Goal: Use online tool/utility: Utilize a website feature to perform a specific function

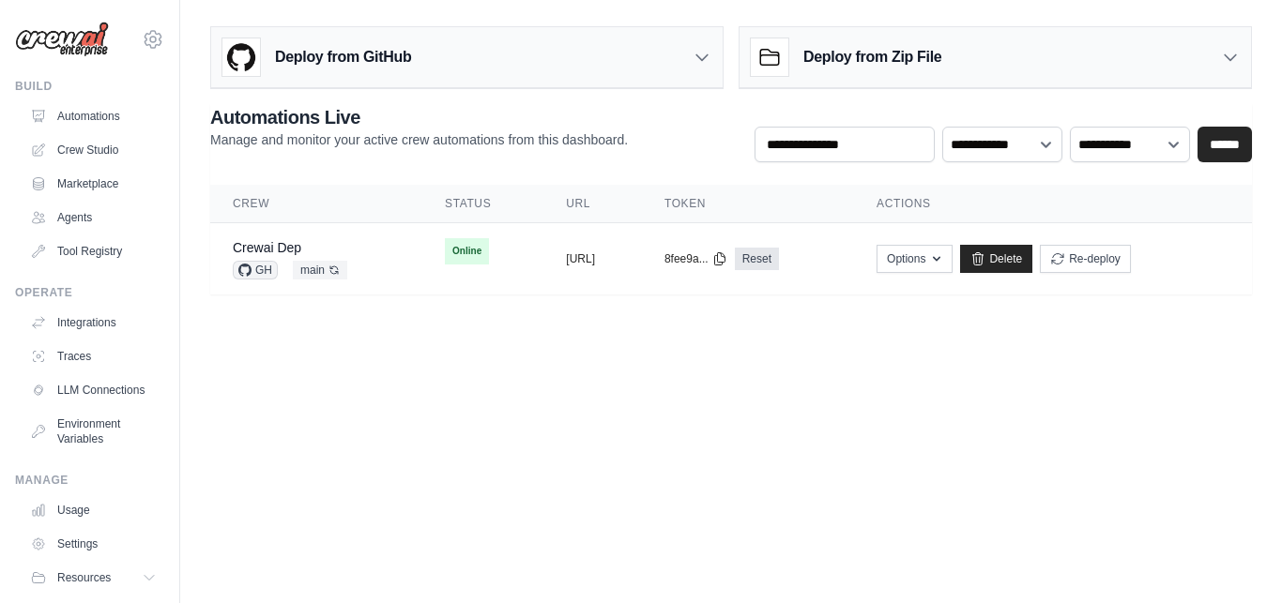
click at [368, 65] on h3 "Deploy from GitHub" at bounding box center [343, 57] width 136 height 23
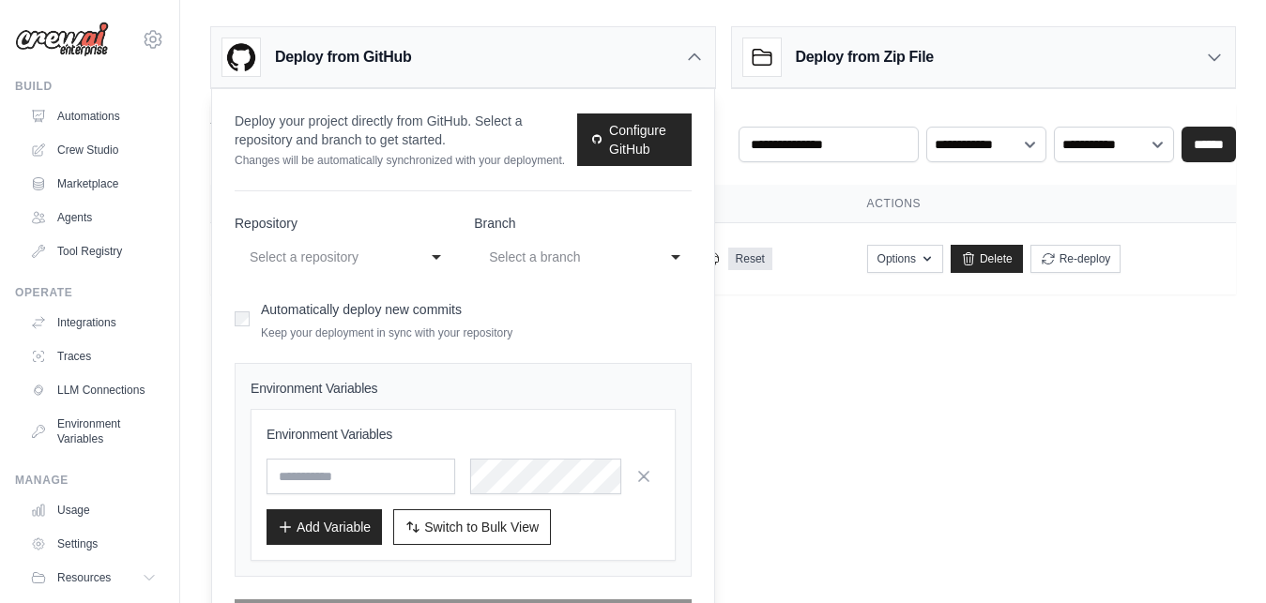
click at [366, 53] on h3 "Deploy from GitHub" at bounding box center [343, 57] width 136 height 23
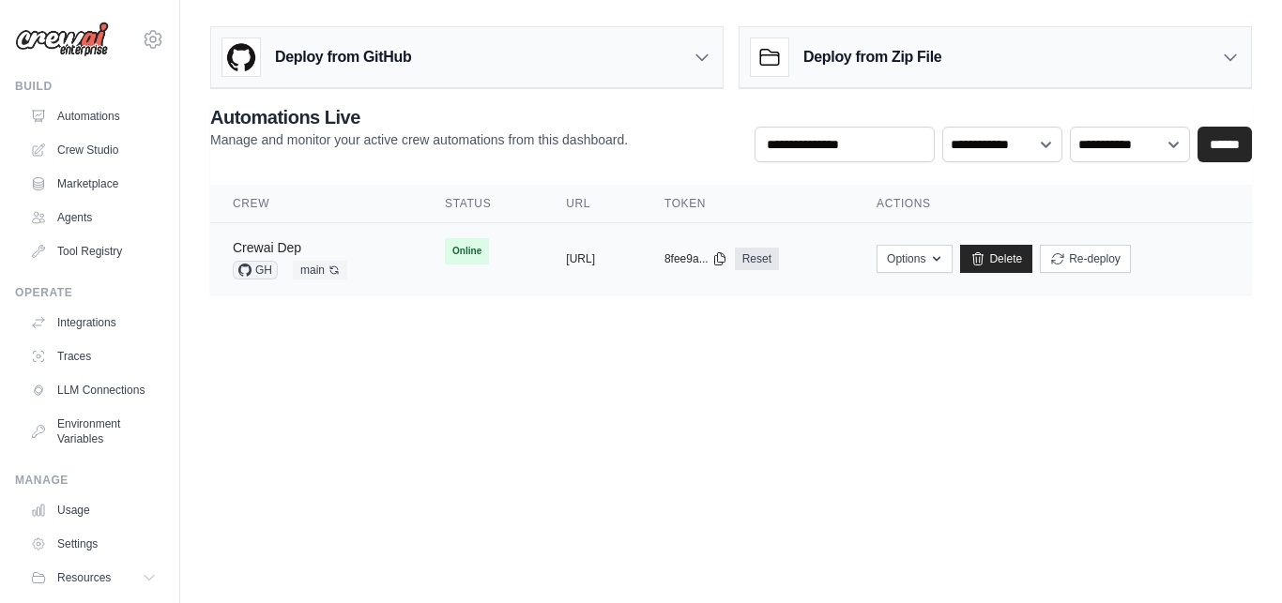
click at [300, 253] on link "Crewai Dep" at bounding box center [267, 247] width 68 height 15
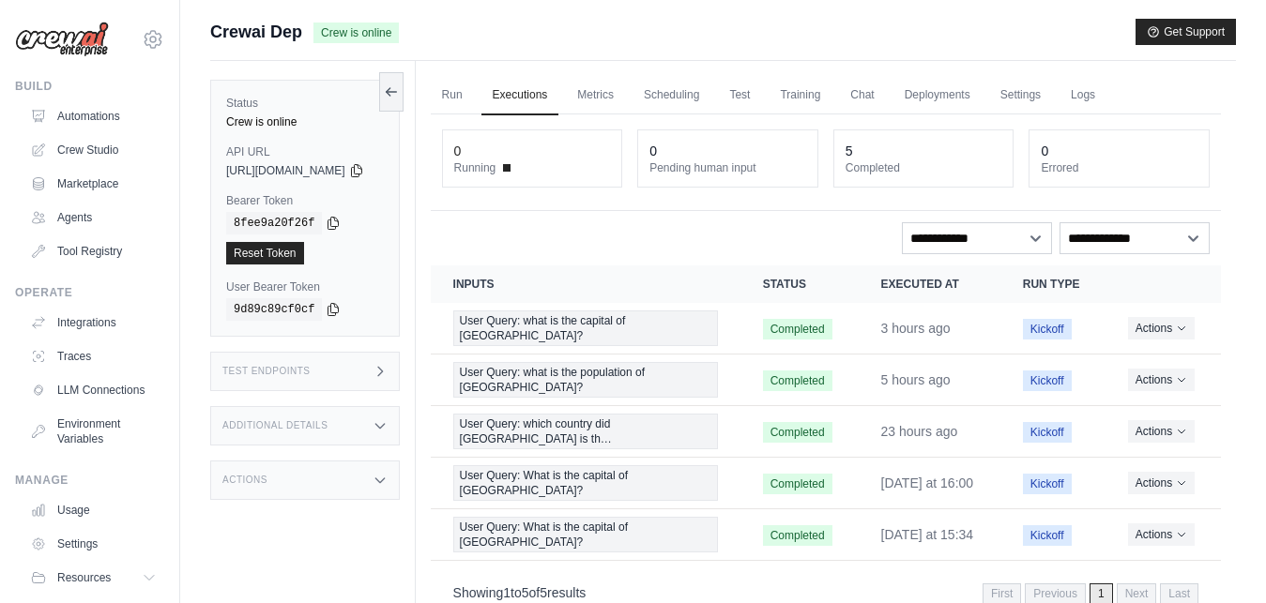
click at [356, 372] on div "Test Endpoints" at bounding box center [305, 371] width 190 height 39
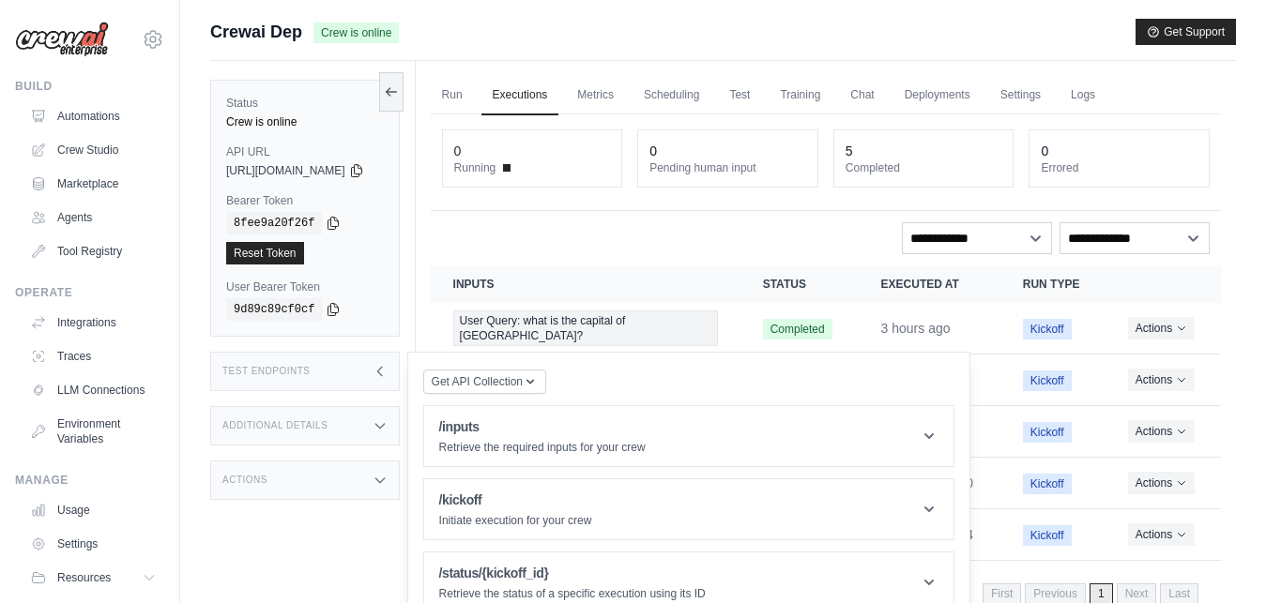
scroll to position [80, 0]
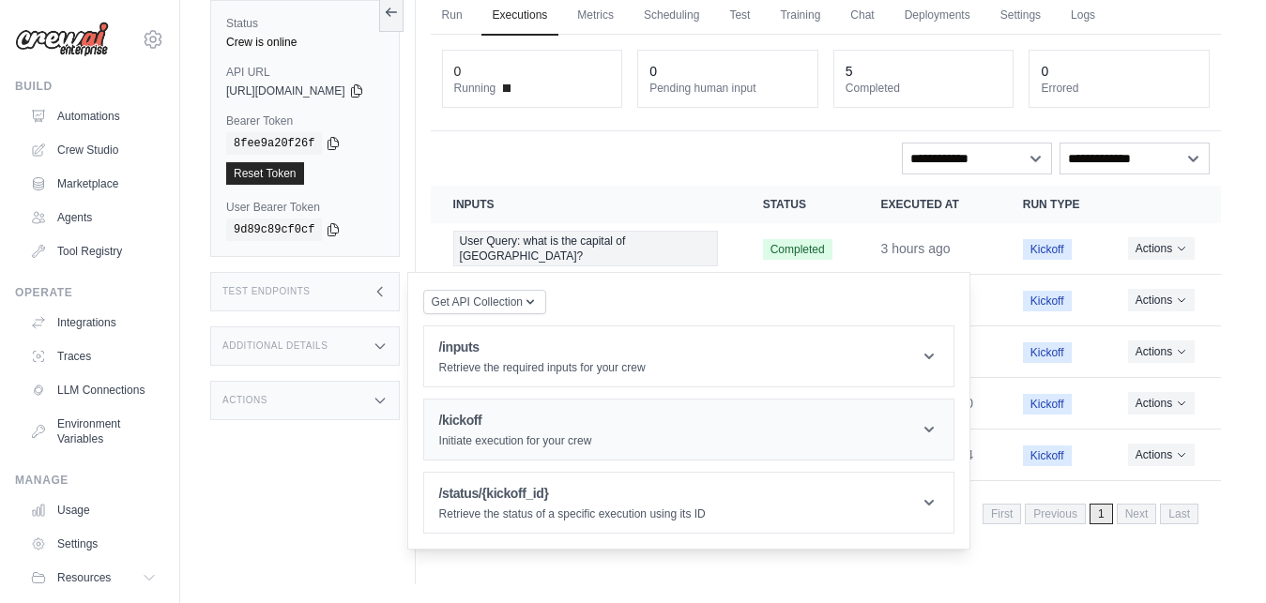
click at [599, 452] on header "/kickoff Initiate execution for your crew" at bounding box center [688, 430] width 529 height 60
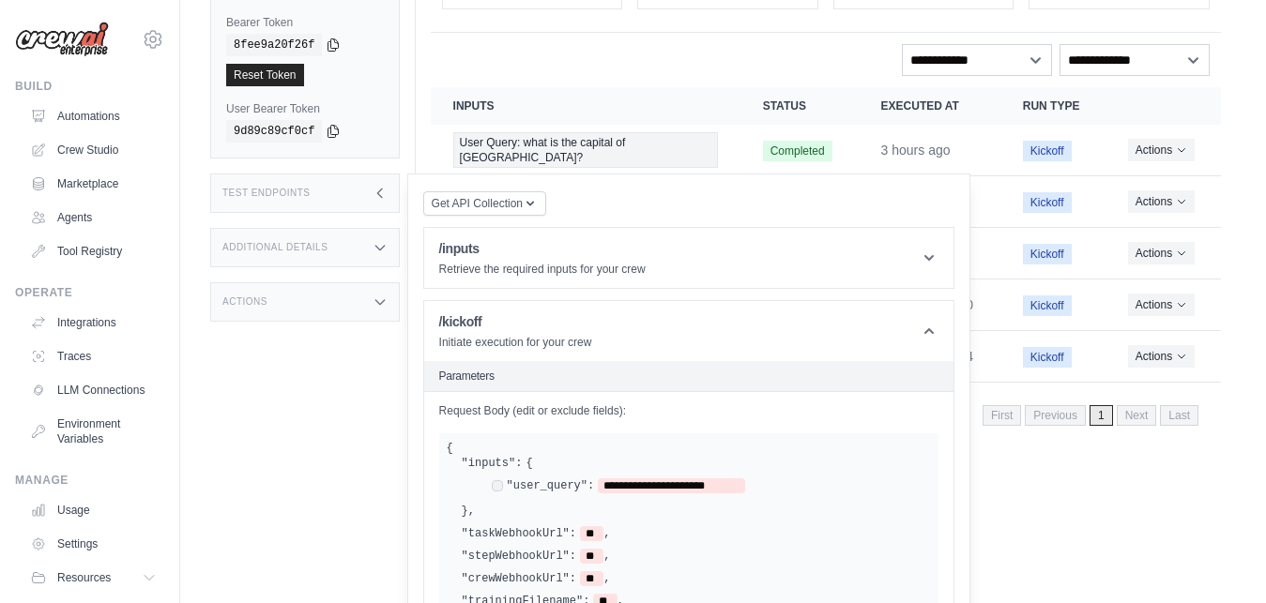
scroll to position [192, 0]
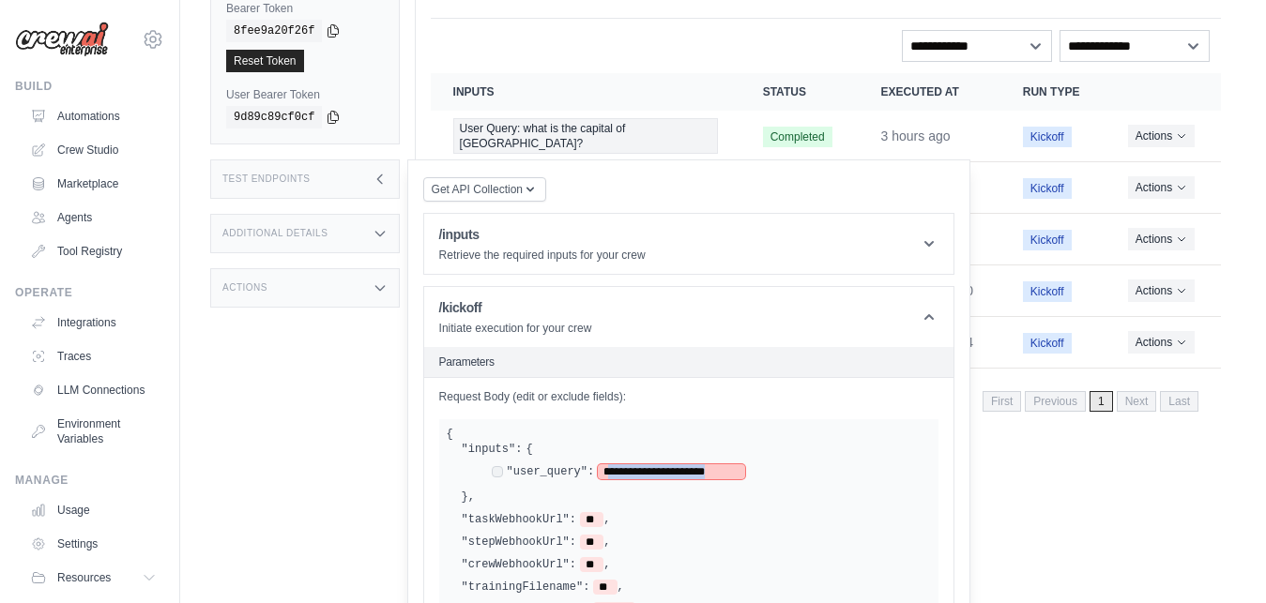
drag, startPoint x: 633, startPoint y: 476, endPoint x: 760, endPoint y: 482, distance: 126.8
click at [760, 482] on div "**********" at bounding box center [696, 473] width 469 height 33
click at [745, 473] on span "**********" at bounding box center [671, 471] width 147 height 15
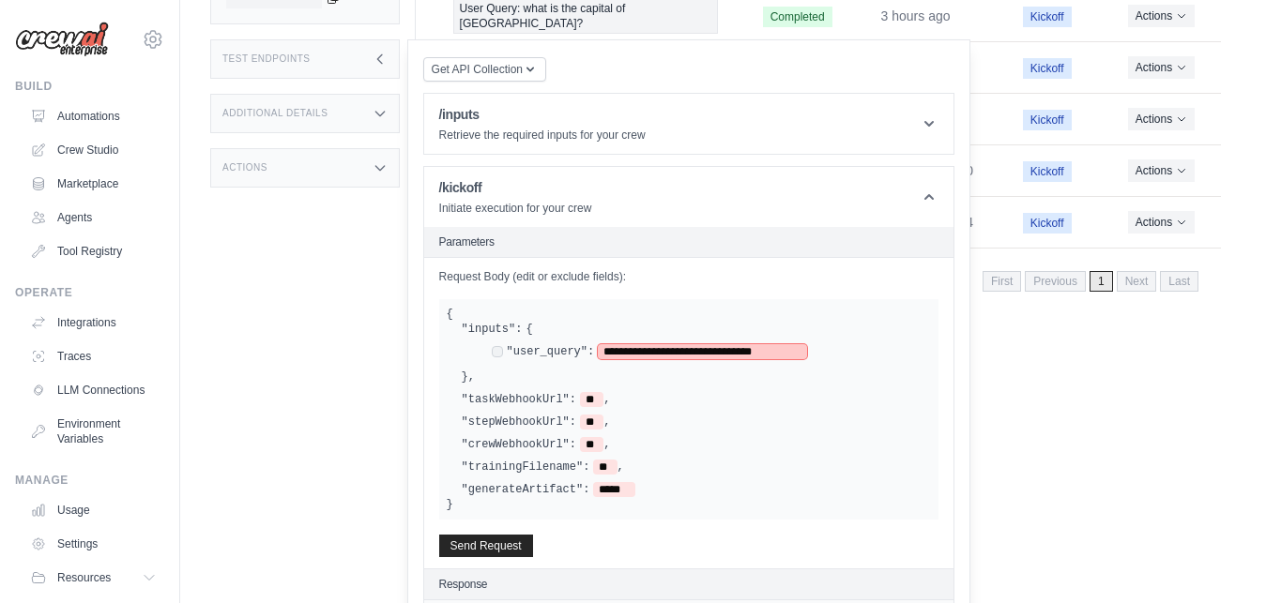
scroll to position [350, 0]
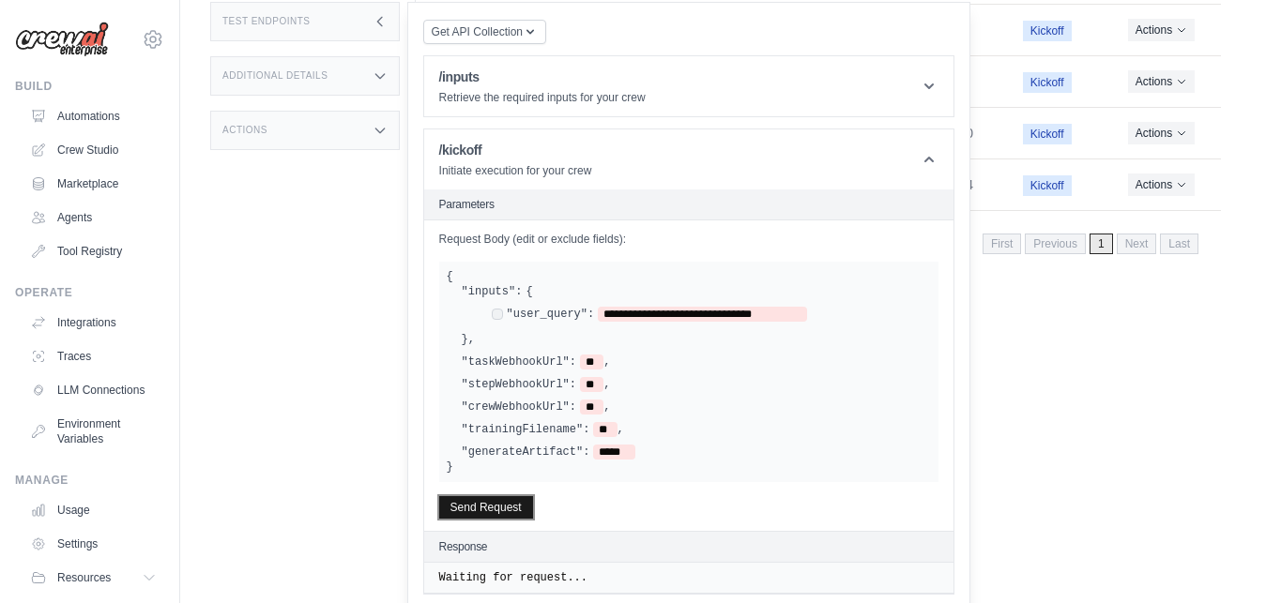
click at [527, 510] on button "Send Request" at bounding box center [486, 507] width 94 height 23
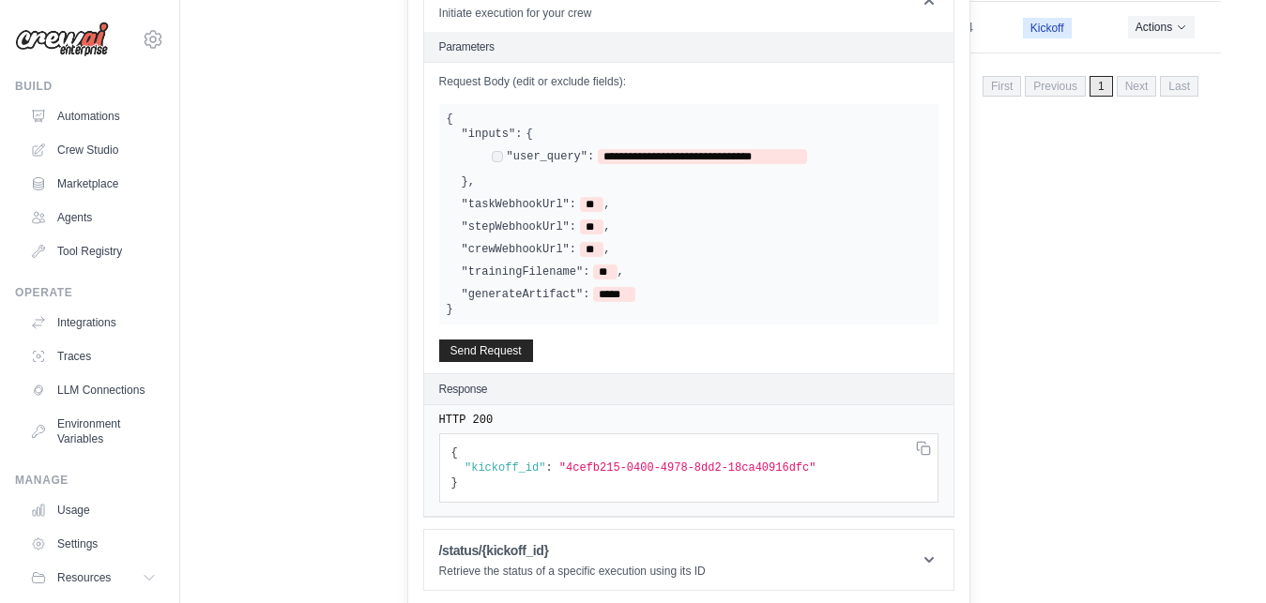
scroll to position [511, 0]
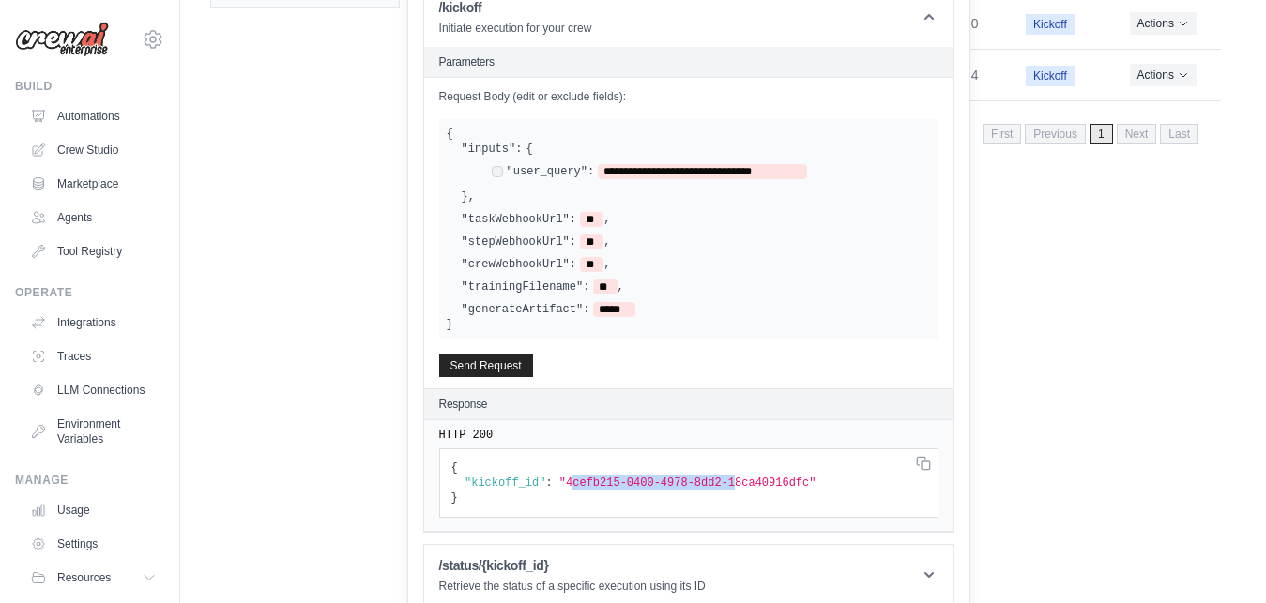
drag, startPoint x: 590, startPoint y: 495, endPoint x: 738, endPoint y: 493, distance: 148.3
click at [738, 490] on span ""4cefb215-0400-4978-8dd2-18ca40916dfc"" at bounding box center [687, 483] width 257 height 13
drag, startPoint x: 587, startPoint y: 493, endPoint x: 812, endPoint y: 494, distance: 224.2
click at [812, 490] on span ""4cefb215-0400-4978-8dd2-18ca40916dfc"" at bounding box center [687, 483] width 257 height 13
copy span "4cefb215-0400-4978-8dd2-18ca40916dfc"
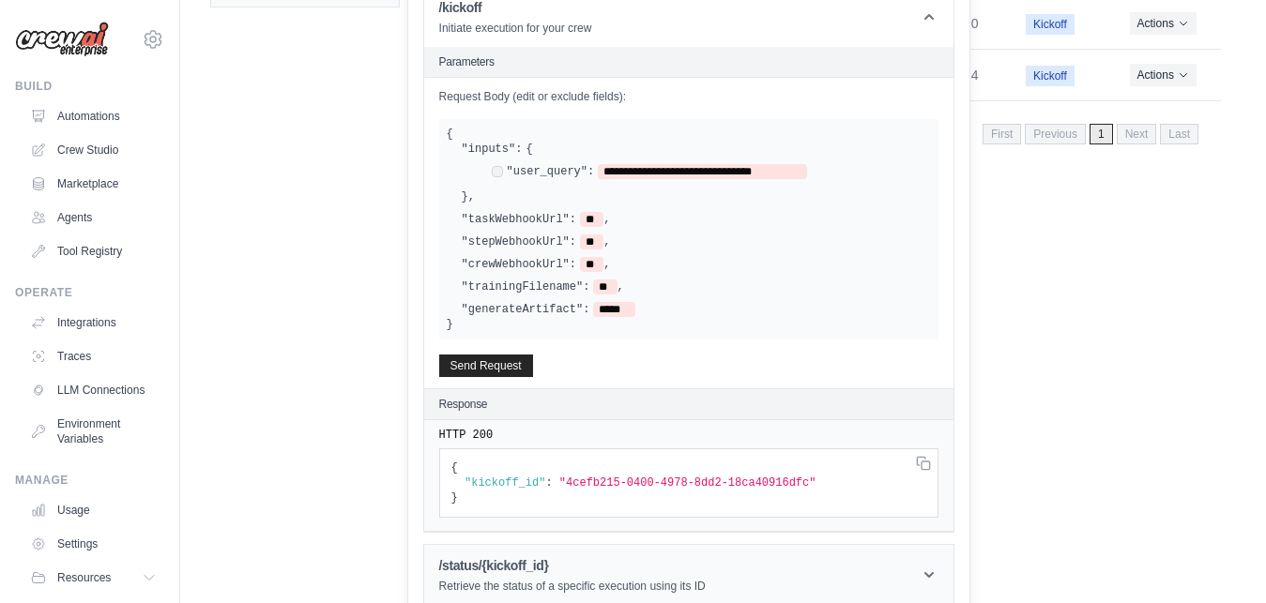
click at [705, 575] on h1 "/status/{kickoff_id}" at bounding box center [572, 565] width 266 height 19
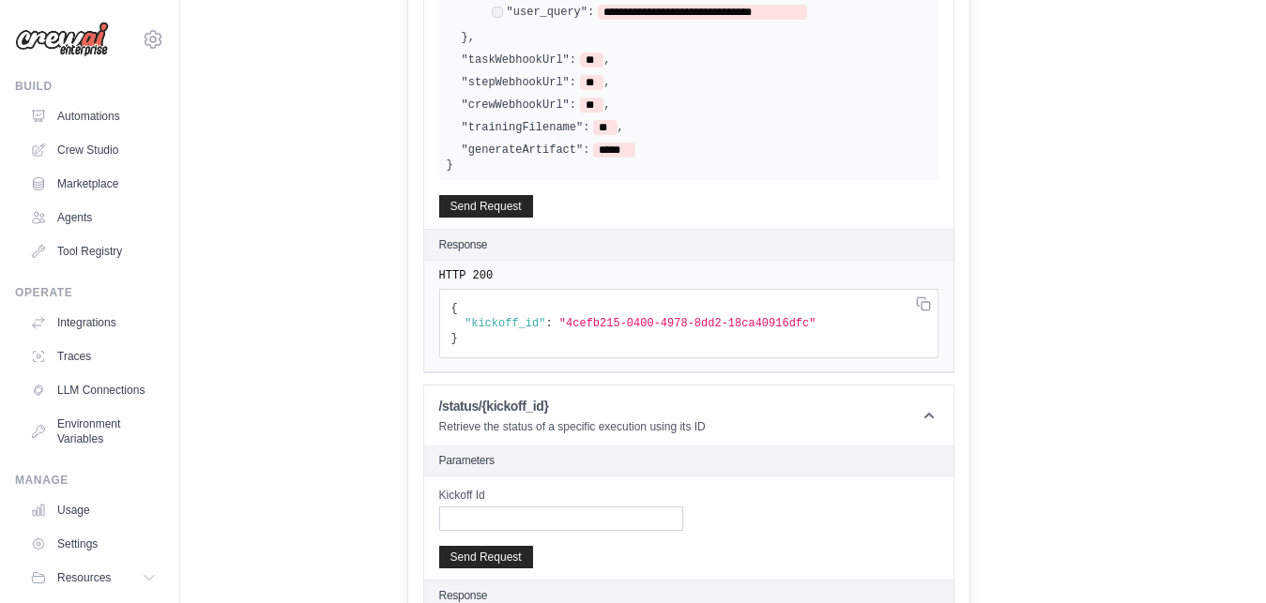
scroll to position [700, 0]
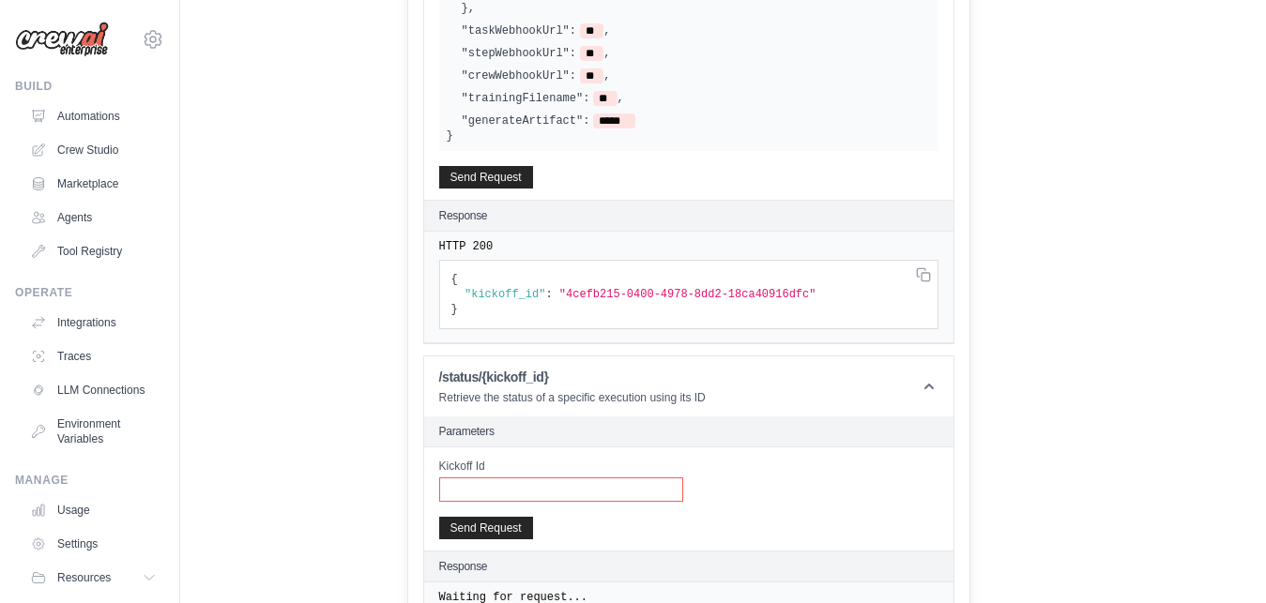
click at [614, 478] on input "Kickoff Id" at bounding box center [561, 490] width 244 height 24
paste input "**********"
type input "**********"
click at [513, 516] on button "Send Request" at bounding box center [486, 527] width 94 height 23
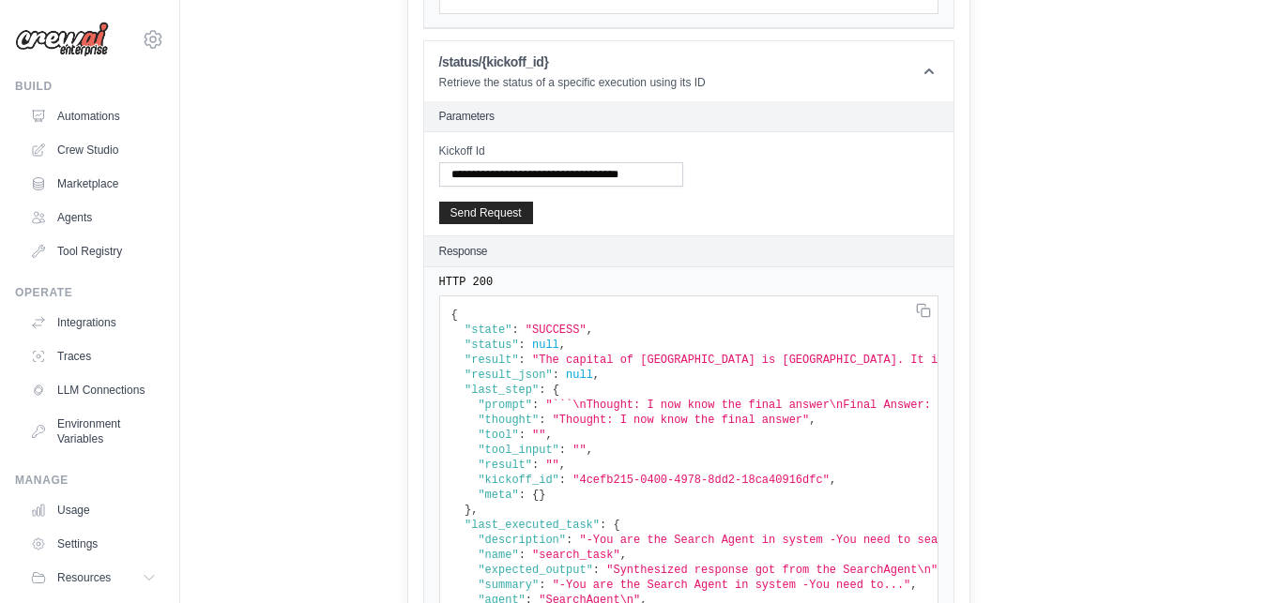
scroll to position [1080, 0]
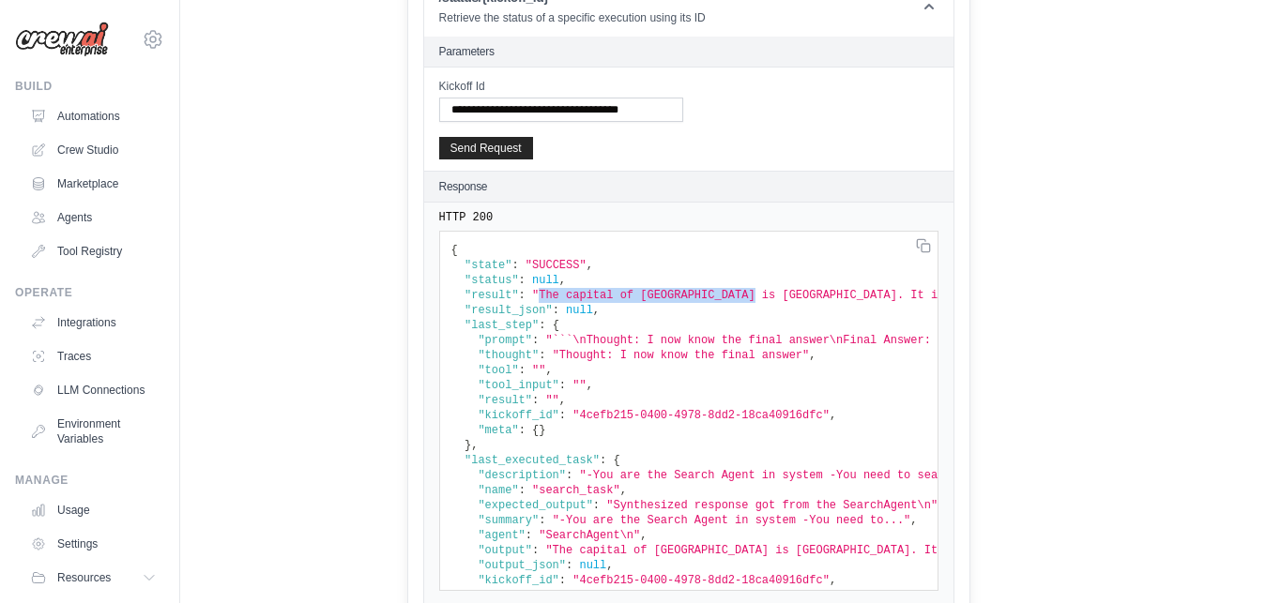
drag, startPoint x: 559, startPoint y: 274, endPoint x: 757, endPoint y: 281, distance: 198.1
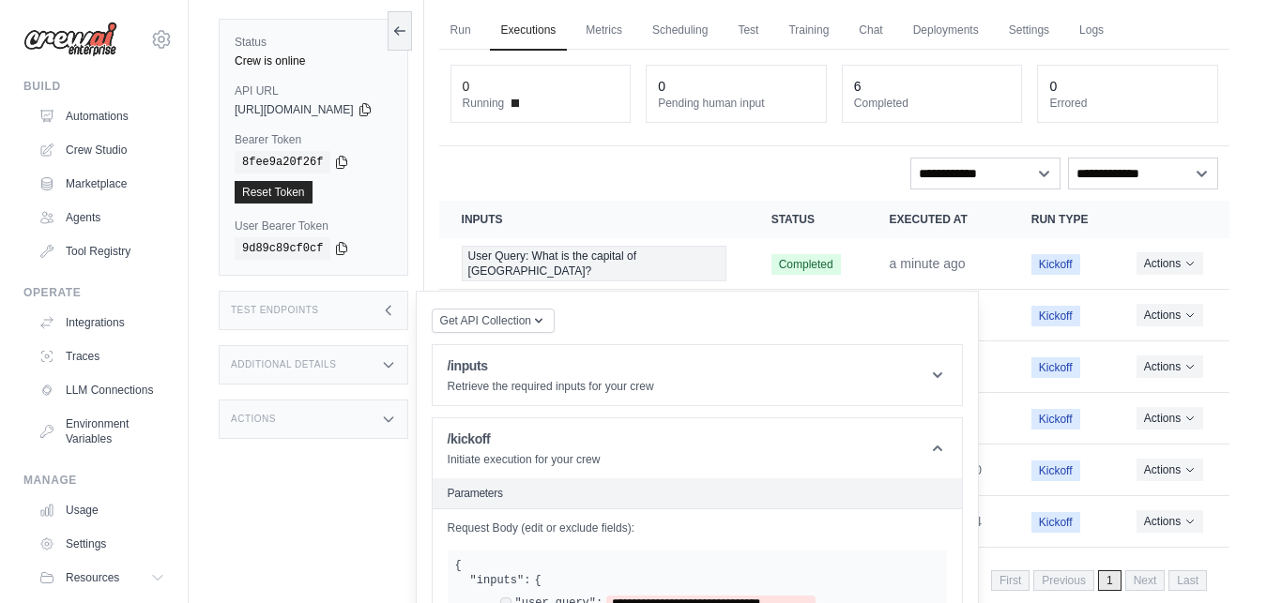
scroll to position [0, 0]
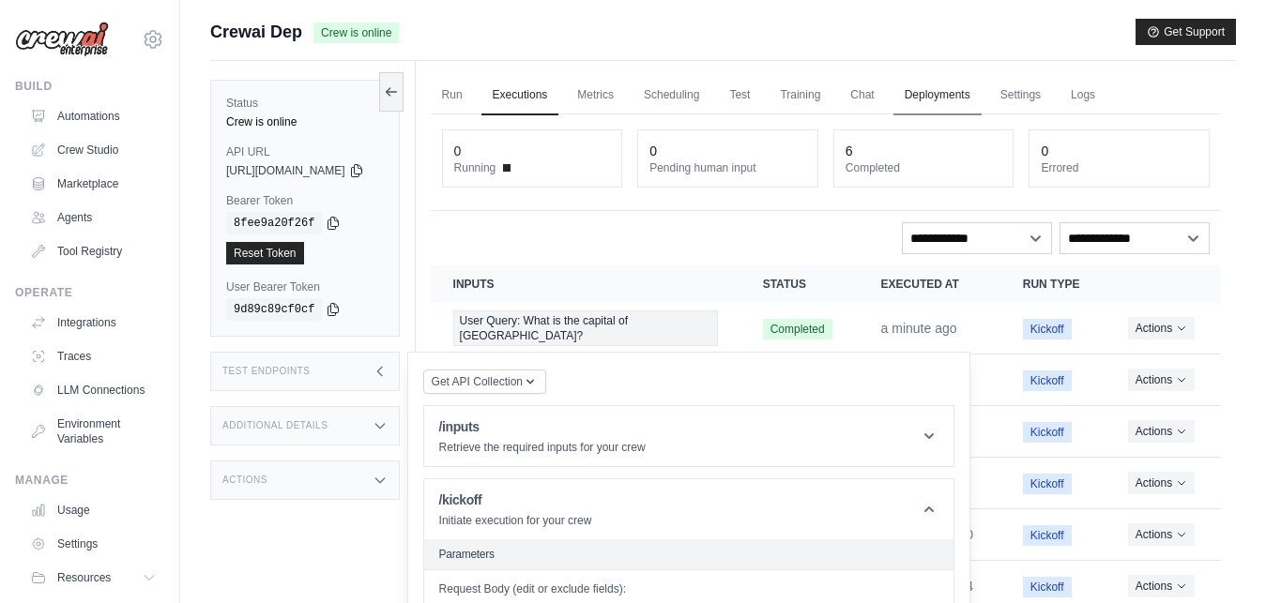
click at [965, 93] on link "Deployments" at bounding box center [937, 95] width 88 height 39
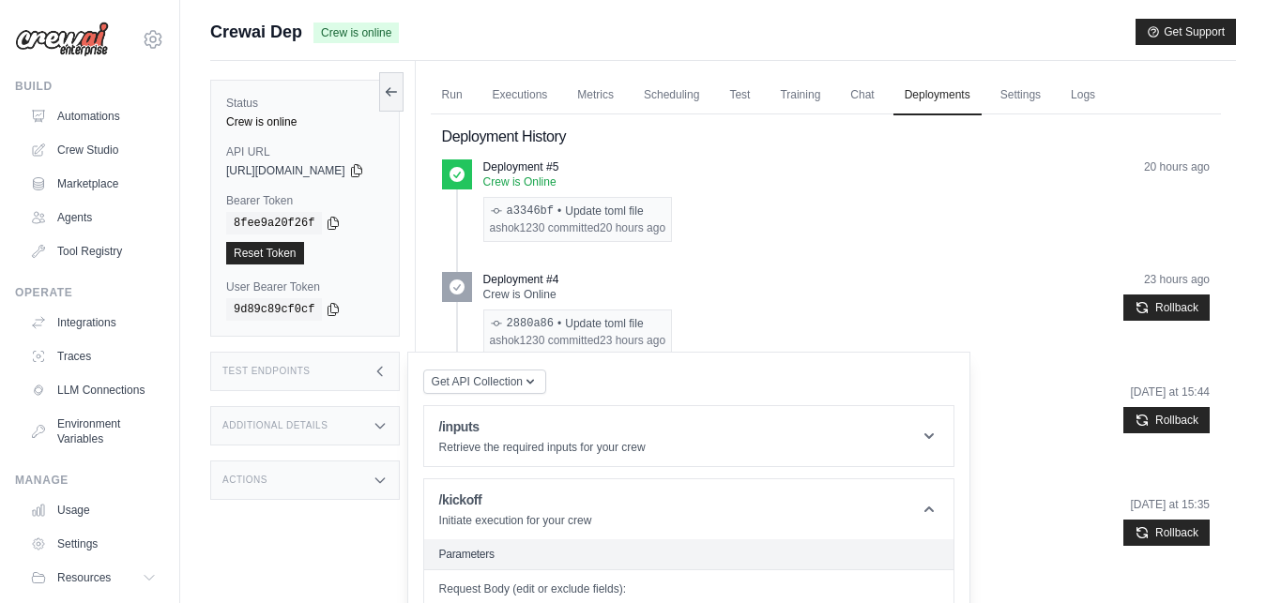
click at [387, 374] on icon at bounding box center [379, 371] width 15 height 15
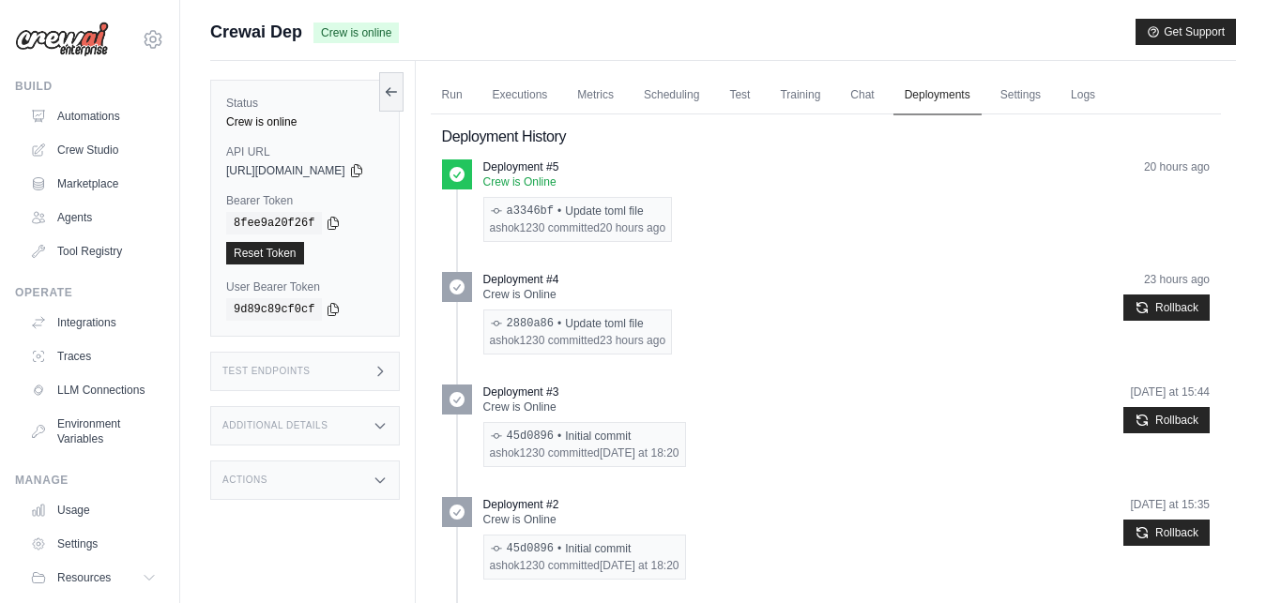
click at [963, 93] on link "Deployments" at bounding box center [937, 95] width 88 height 39
click at [93, 116] on link "Automations" at bounding box center [95, 116] width 142 height 30
